Goal: Task Accomplishment & Management: Use online tool/utility

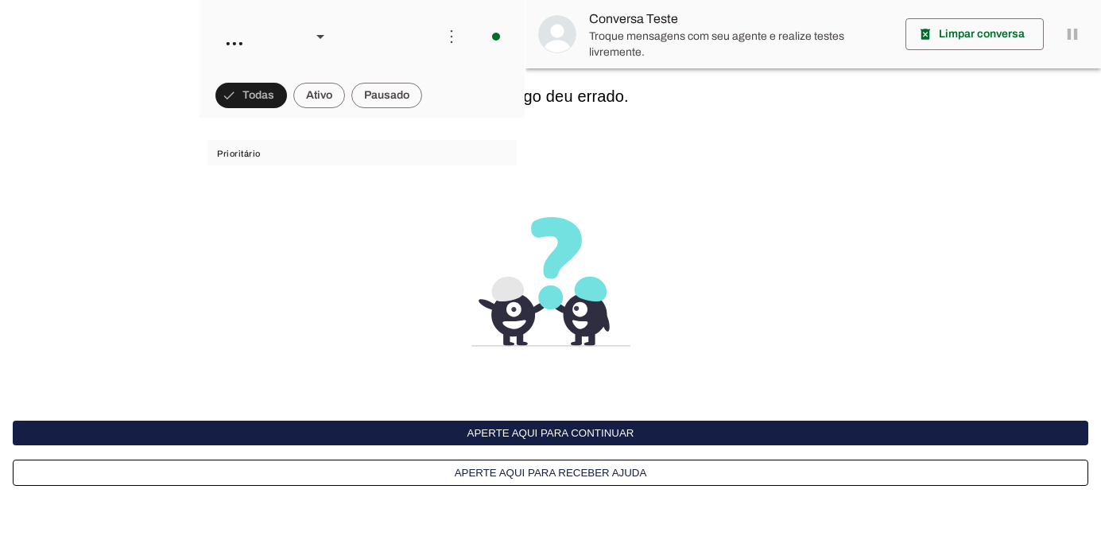
click at [570, 429] on button "Aperte aqui para continuar" at bounding box center [551, 433] width 1076 height 25
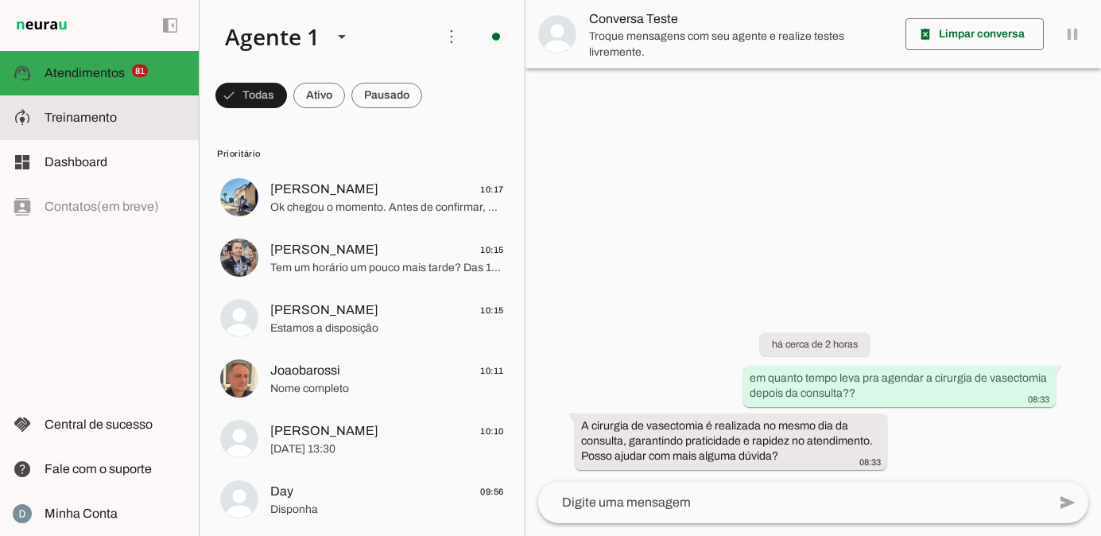
click at [103, 125] on slot at bounding box center [116, 117] width 142 height 19
